Goal: Navigation & Orientation: Find specific page/section

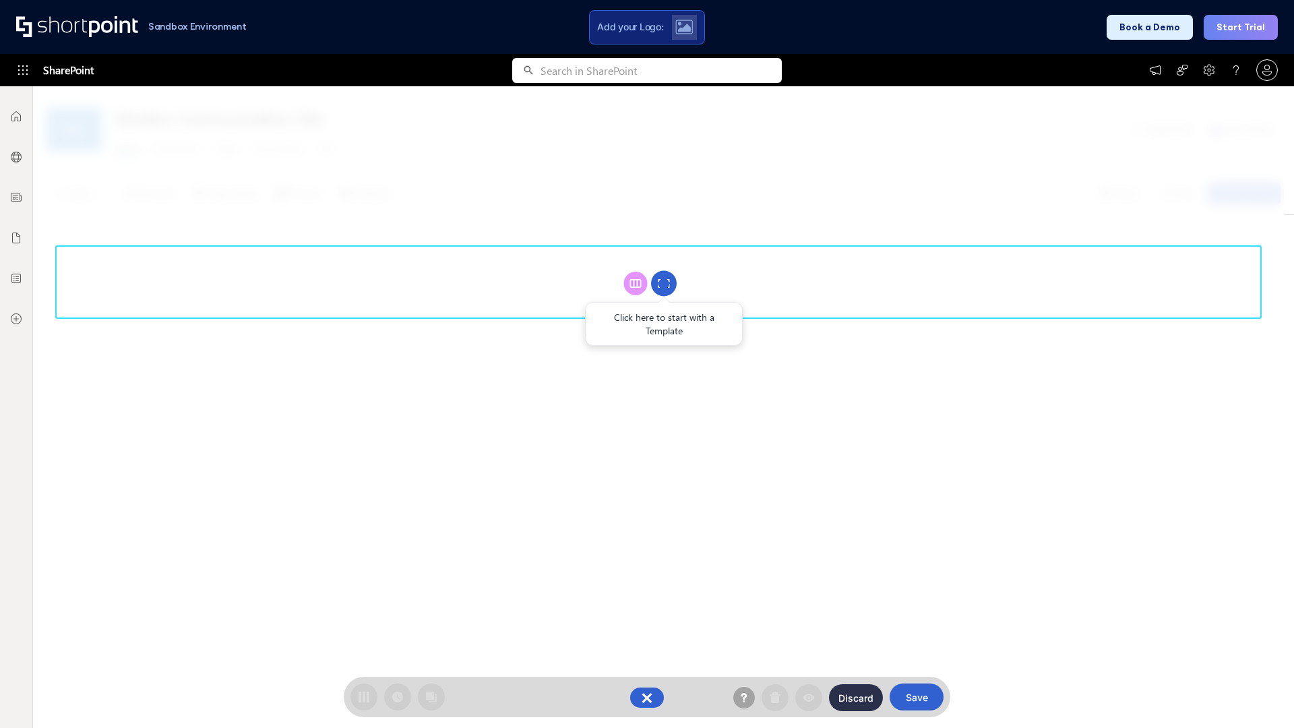
click at [664, 283] on circle at bounding box center [664, 284] width 26 height 26
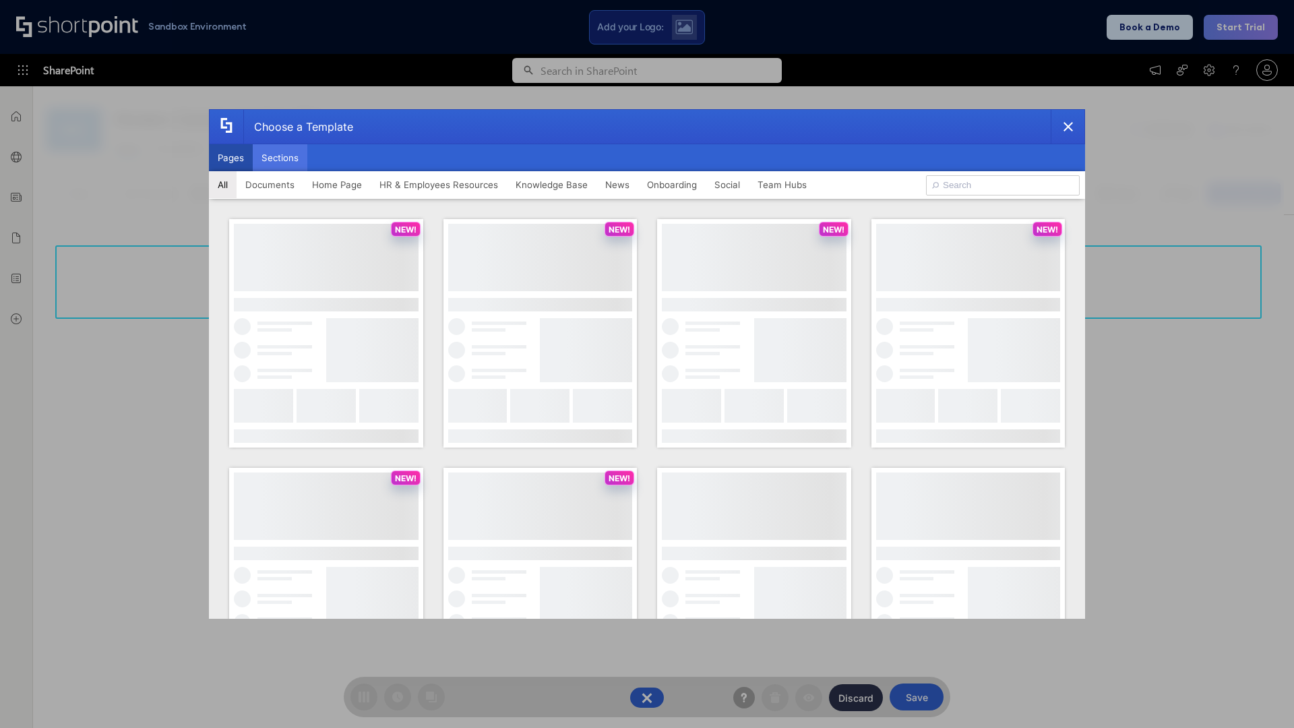
click at [280, 158] on button "Sections" at bounding box center [280, 157] width 55 height 27
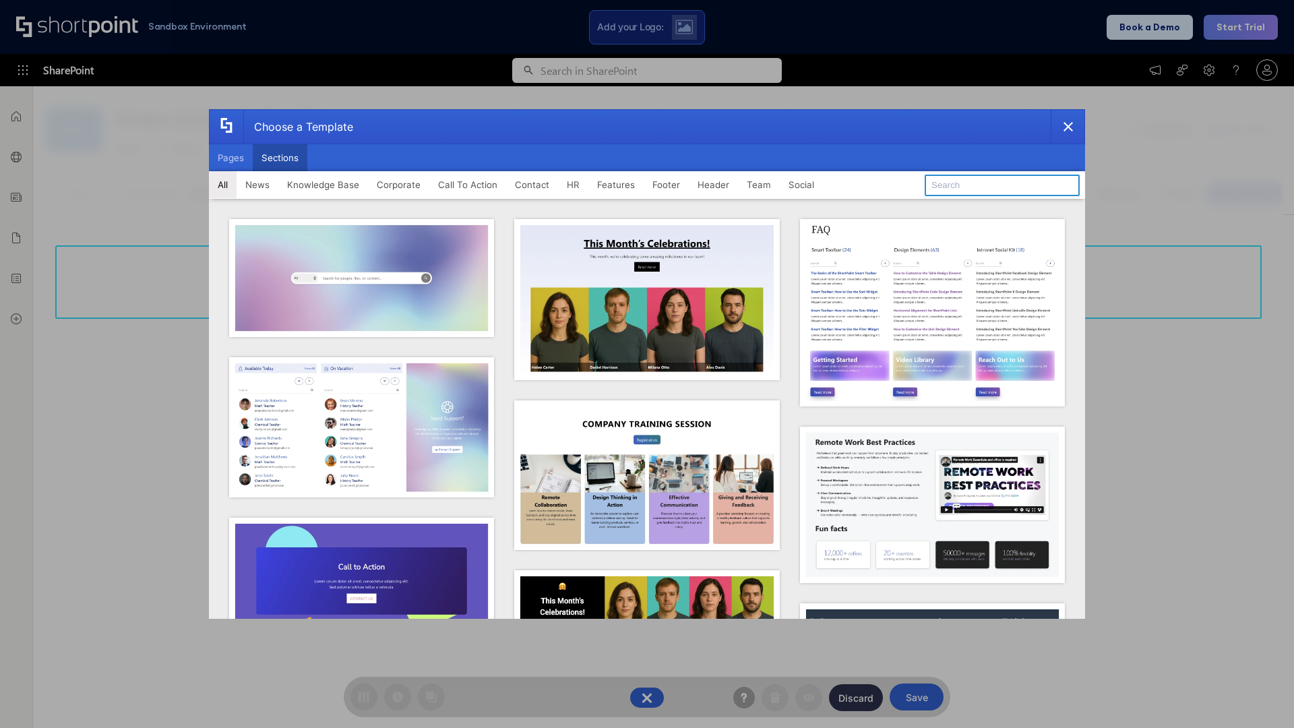
type input "Team Dashboard 1"
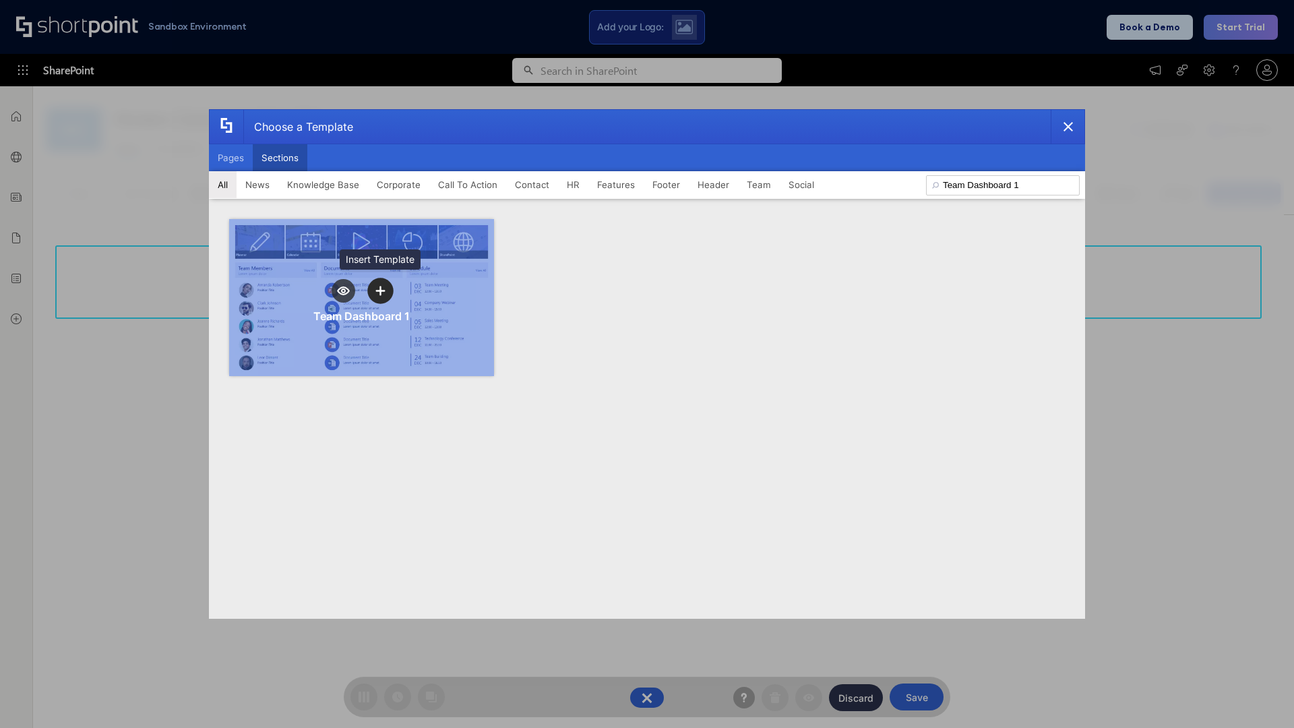
click at [380, 290] on icon "template selector" at bounding box center [379, 290] width 9 height 9
